Goal: Communication & Community: Participate in discussion

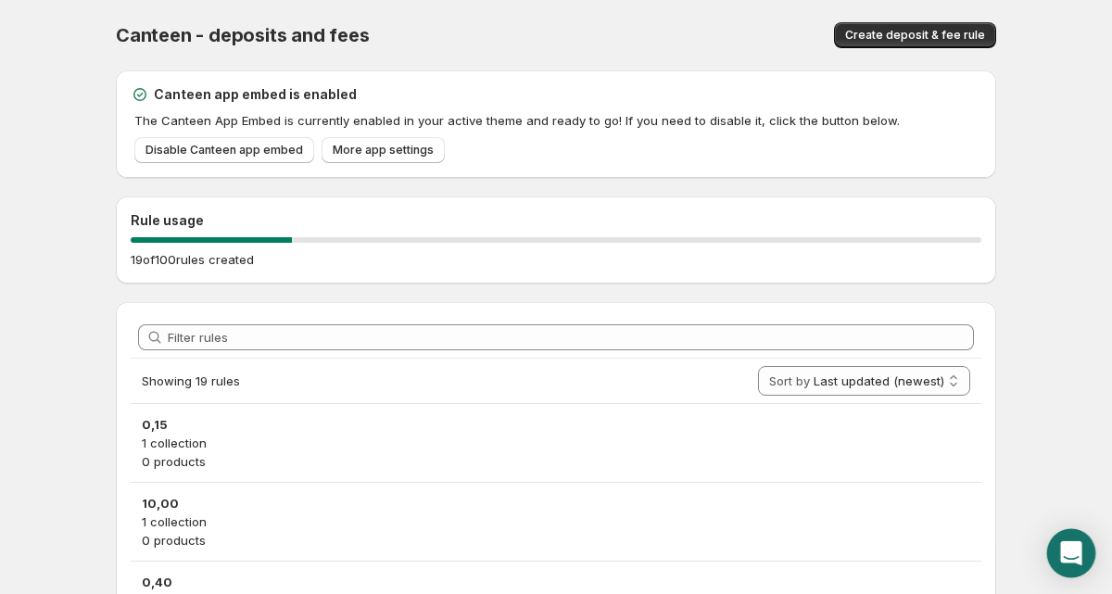
click at [1071, 555] on icon "Open Intercom Messenger" at bounding box center [1070, 553] width 21 height 24
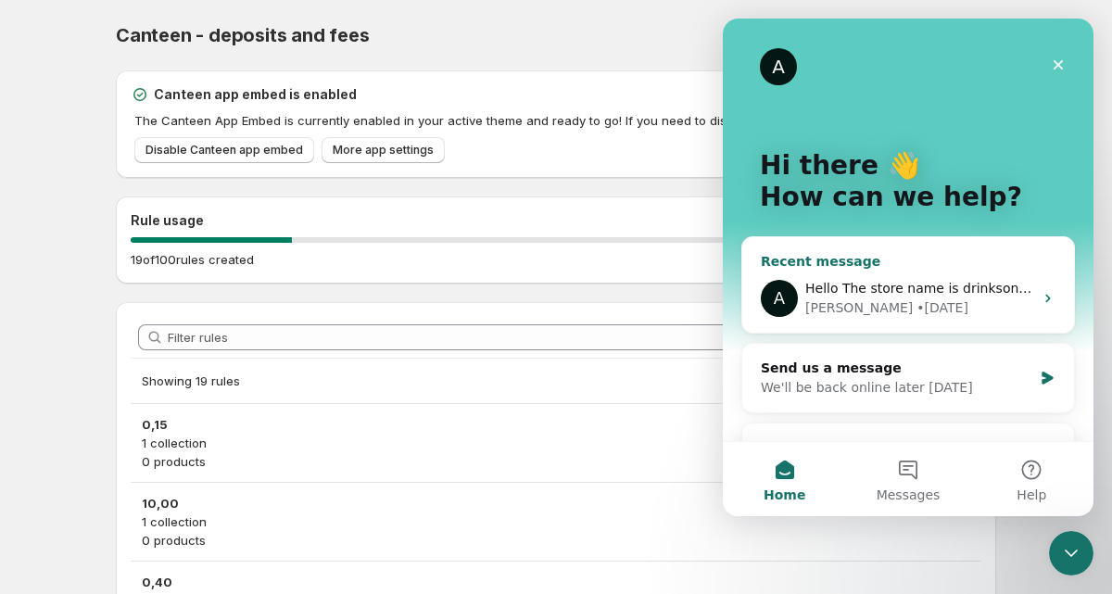
click at [1040, 307] on div "A Hello The store name is drinksonline The url is https://admin.shopify.com/sto…" at bounding box center [908, 298] width 332 height 69
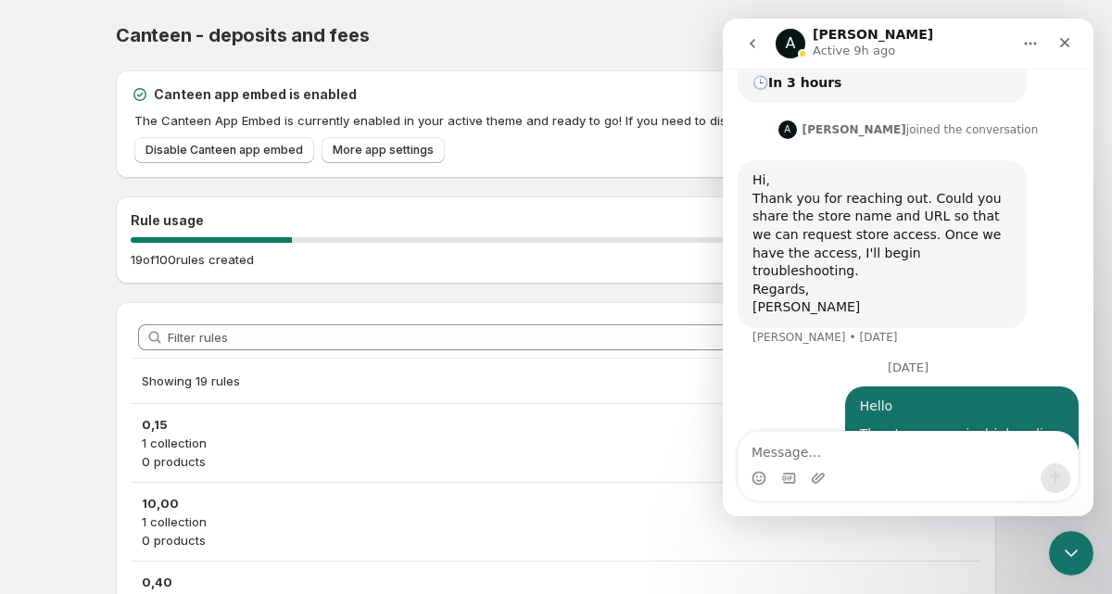
scroll to position [668, 0]
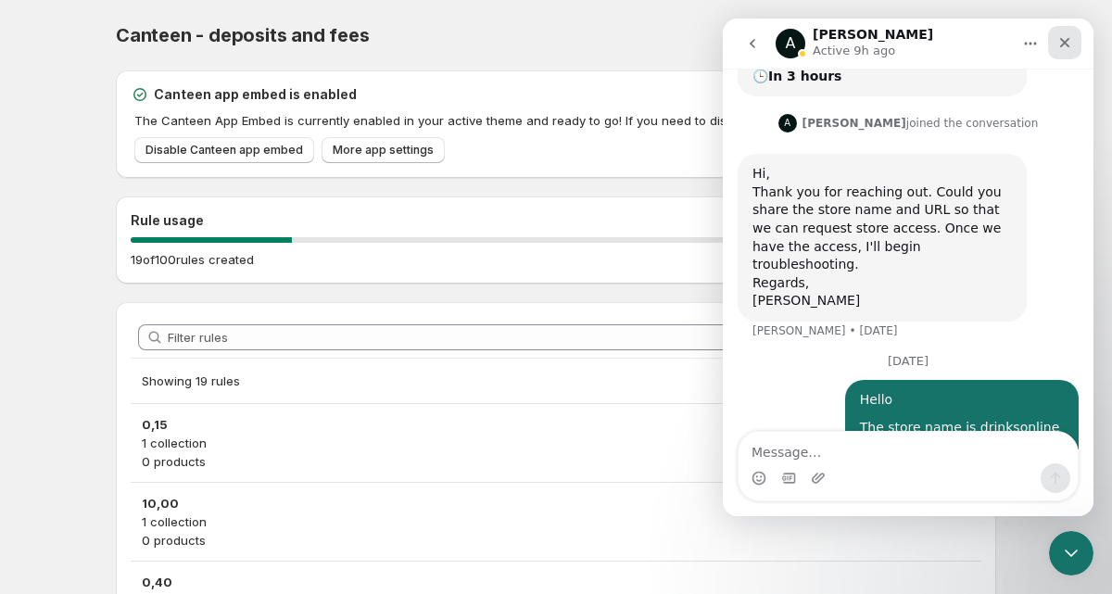
click at [1072, 39] on div "Close" at bounding box center [1064, 42] width 33 height 33
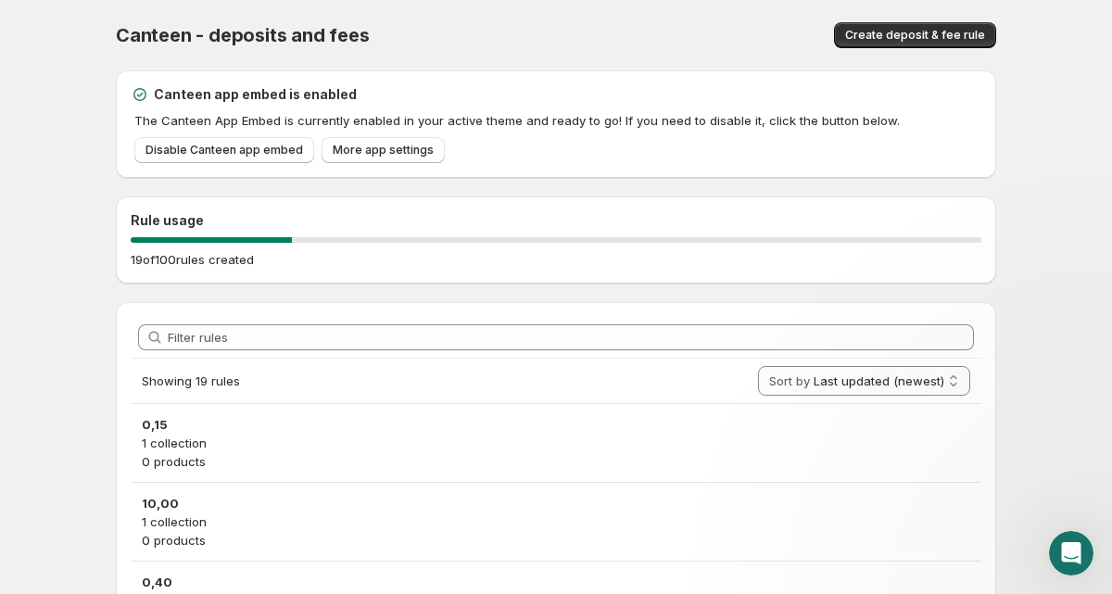
scroll to position [0, 0]
click at [1076, 550] on icon "Open Intercom Messenger" at bounding box center [1070, 553] width 21 height 24
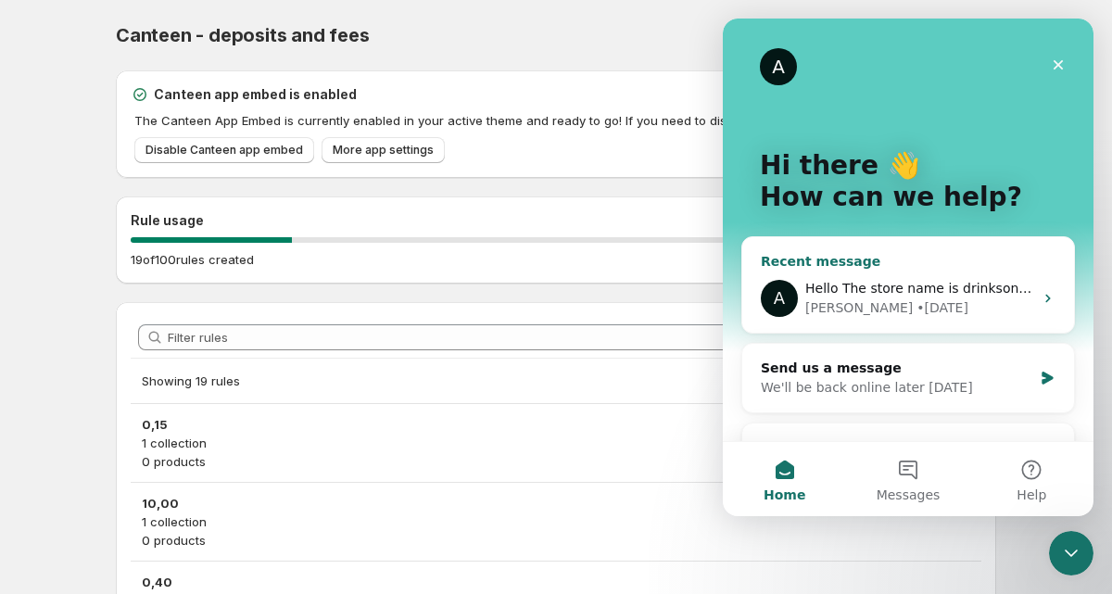
click at [974, 310] on div "[PERSON_NAME] • [DATE]" at bounding box center [919, 307] width 228 height 19
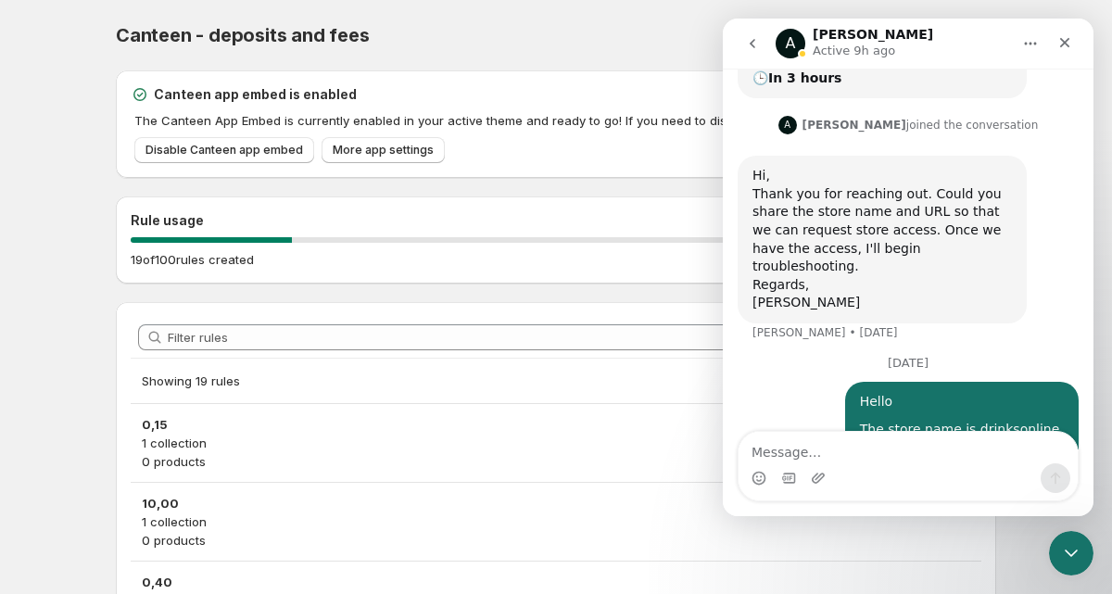
scroll to position [668, 0]
click at [1028, 44] on icon "Home" at bounding box center [1030, 43] width 15 height 15
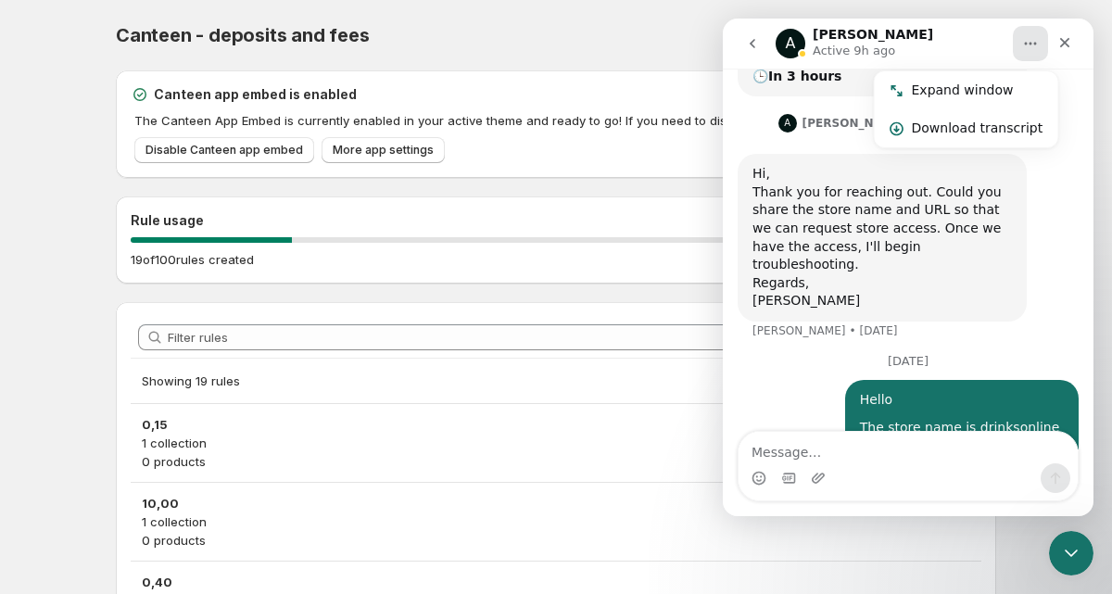
click at [1028, 44] on icon "Home" at bounding box center [1030, 43] width 15 height 15
click at [1057, 41] on icon "Close" at bounding box center [1064, 42] width 15 height 15
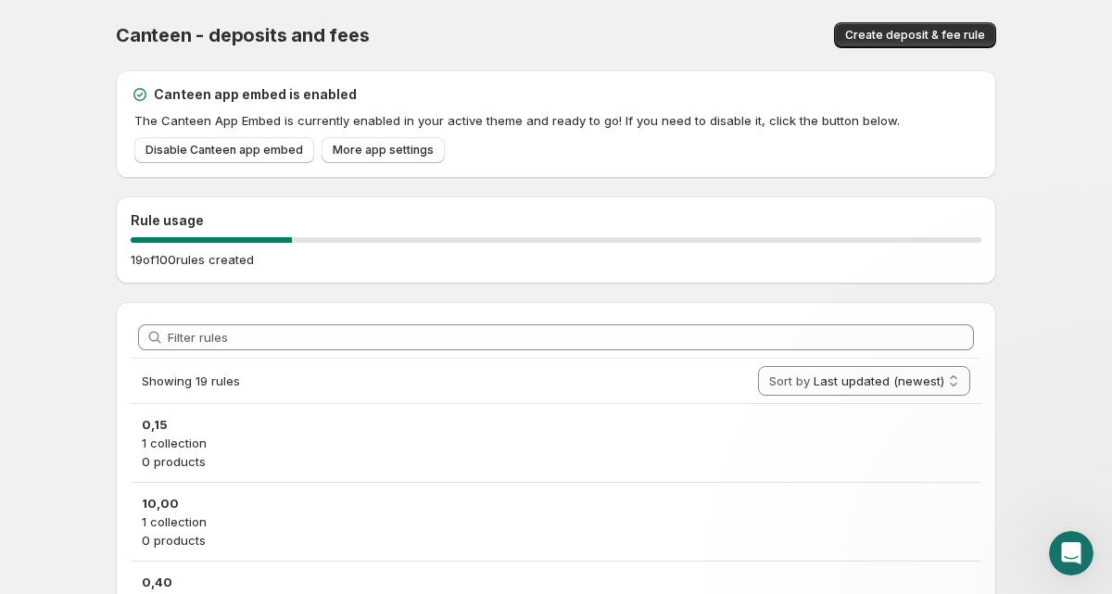
scroll to position [0, 0]
